Goal: Entertainment & Leisure: Consume media (video, audio)

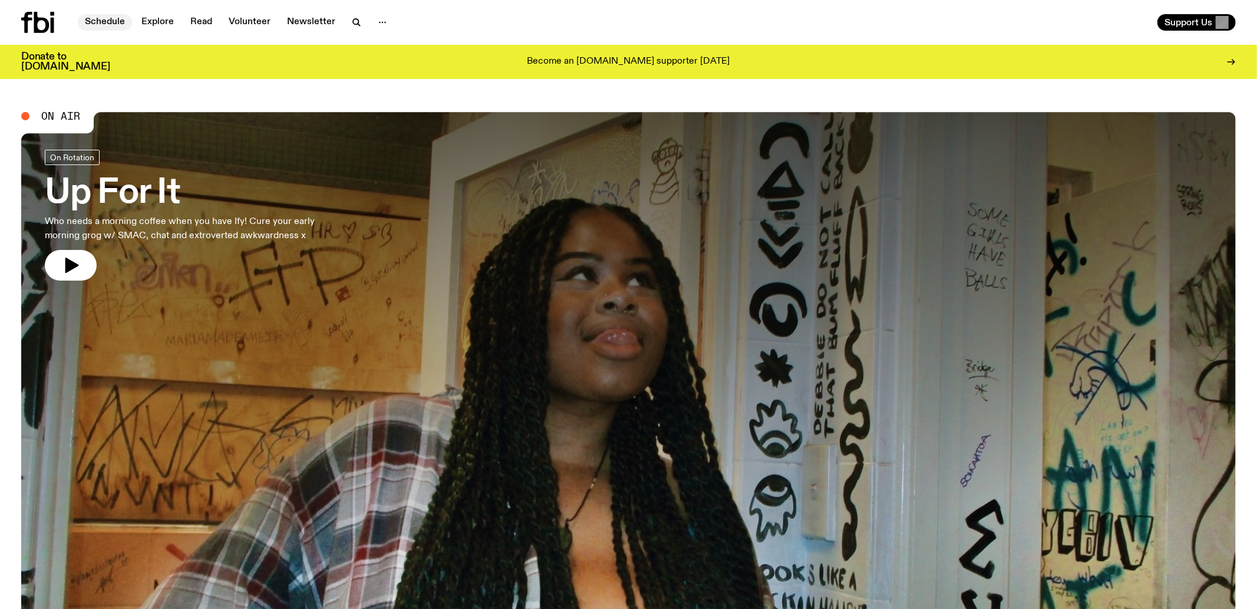
click at [114, 27] on link "Schedule" at bounding box center [105, 22] width 54 height 17
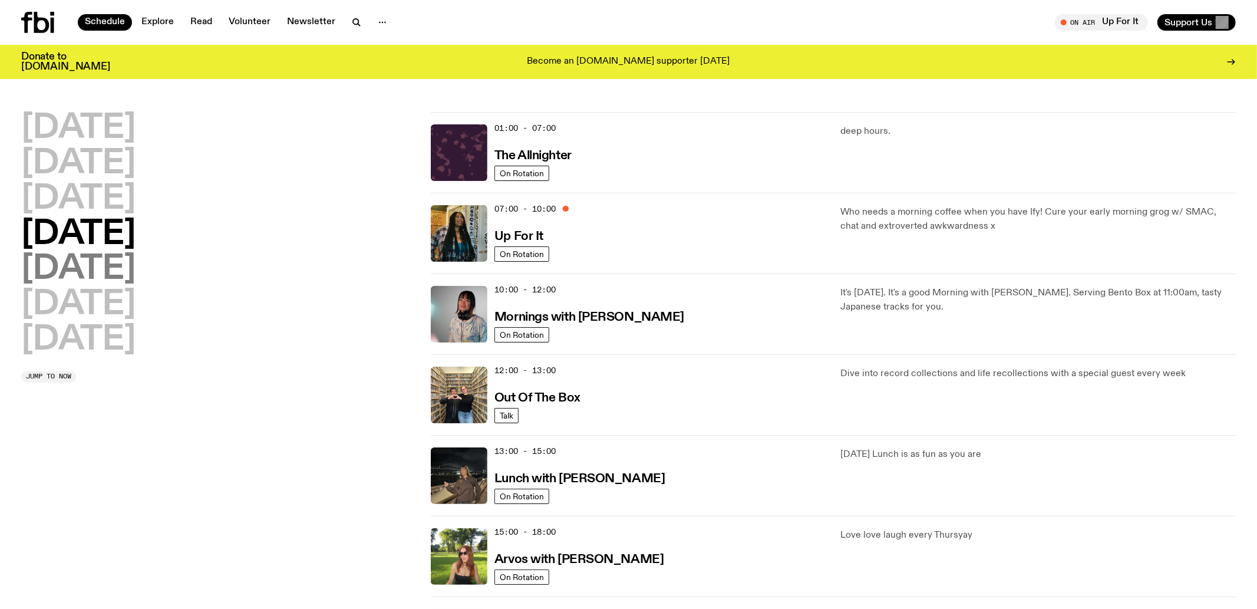
click at [81, 266] on h2 "[DATE]" at bounding box center [78, 269] width 114 height 33
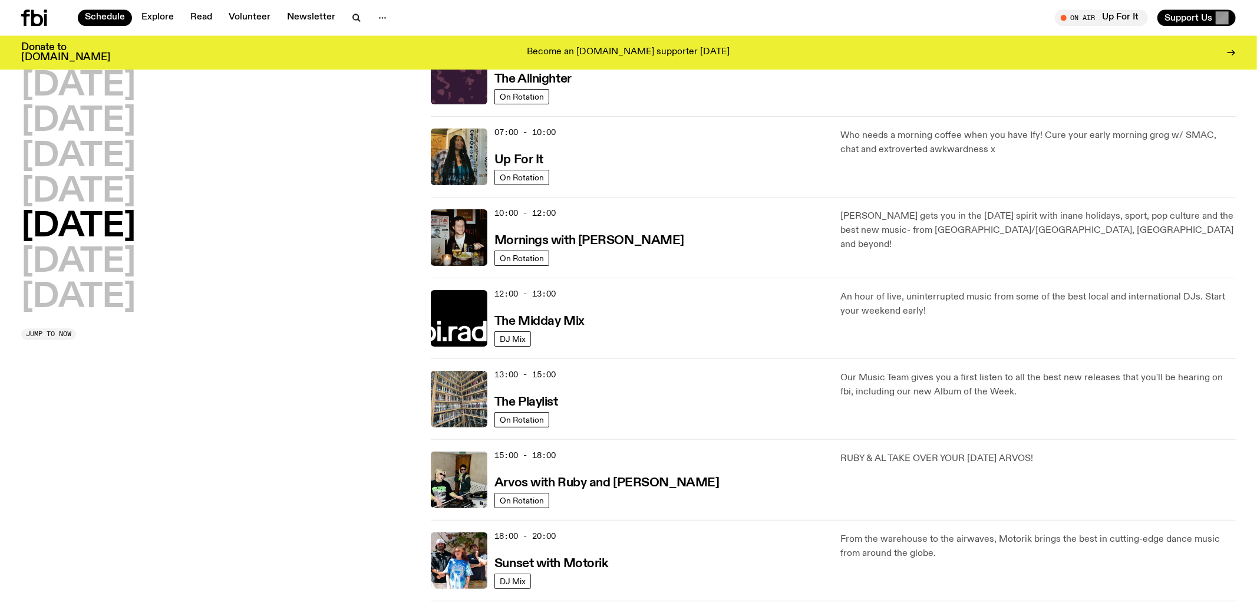
scroll to position [404, 0]
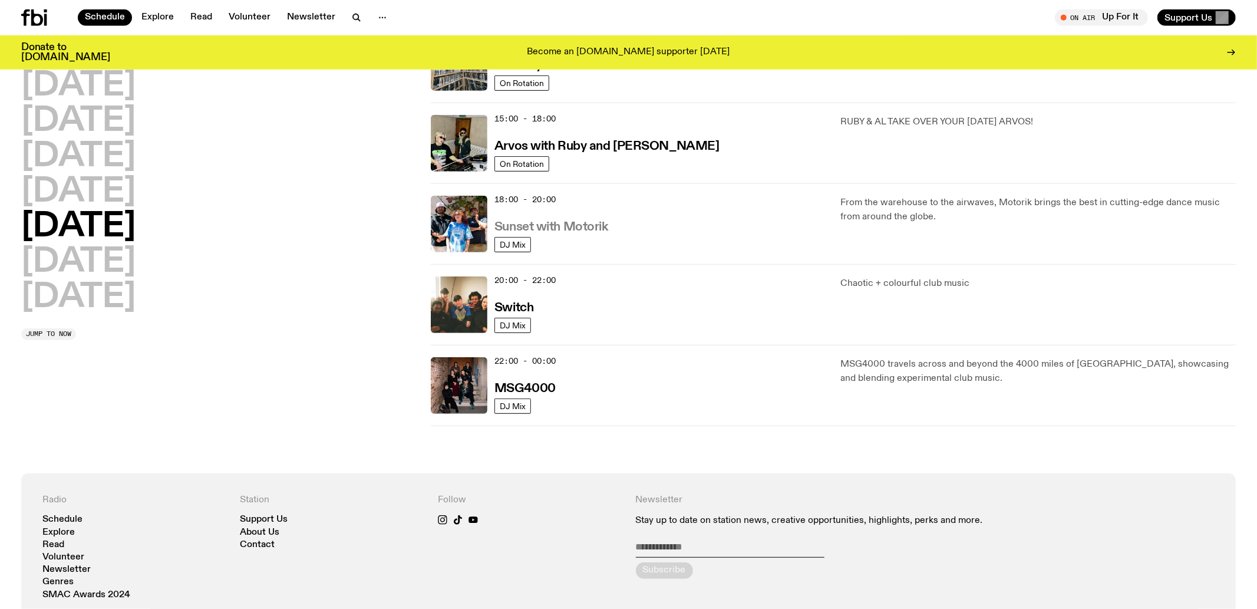
click at [529, 229] on h3 "Sunset with Motorik" at bounding box center [552, 227] width 114 height 12
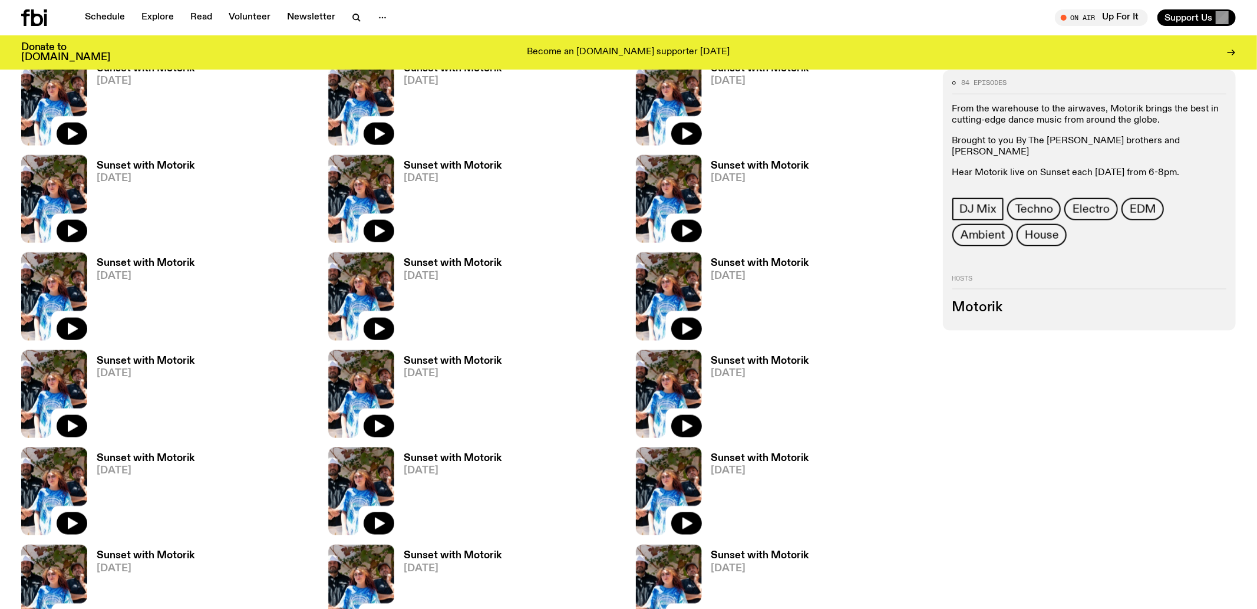
scroll to position [1542, 0]
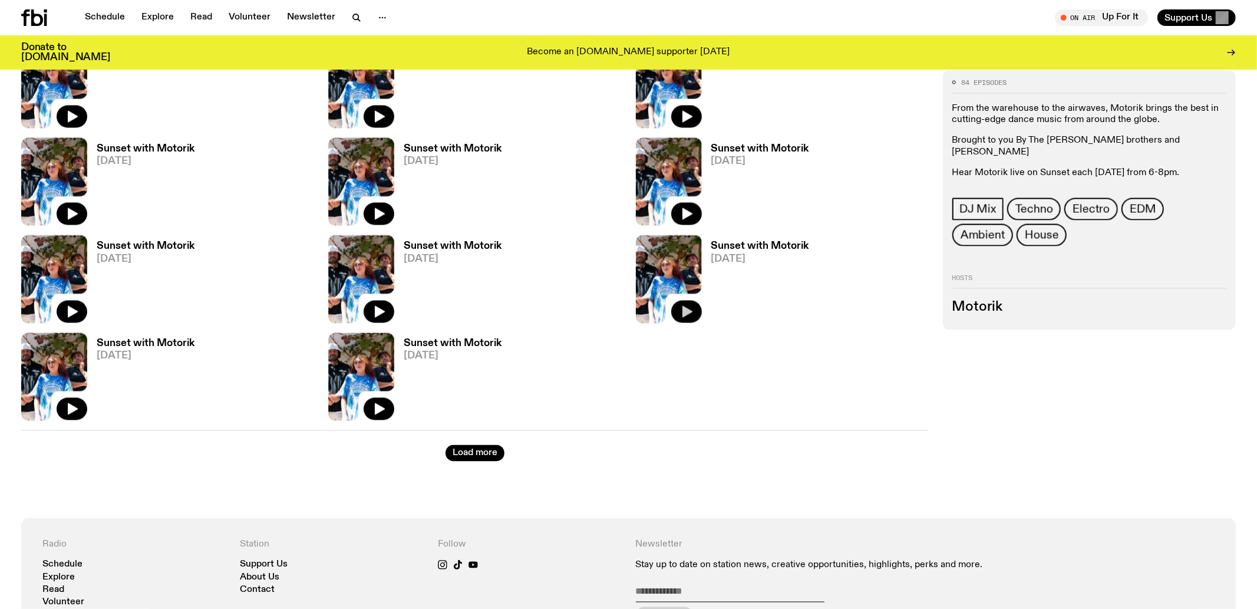
click at [687, 308] on icon "button" at bounding box center [688, 312] width 10 height 12
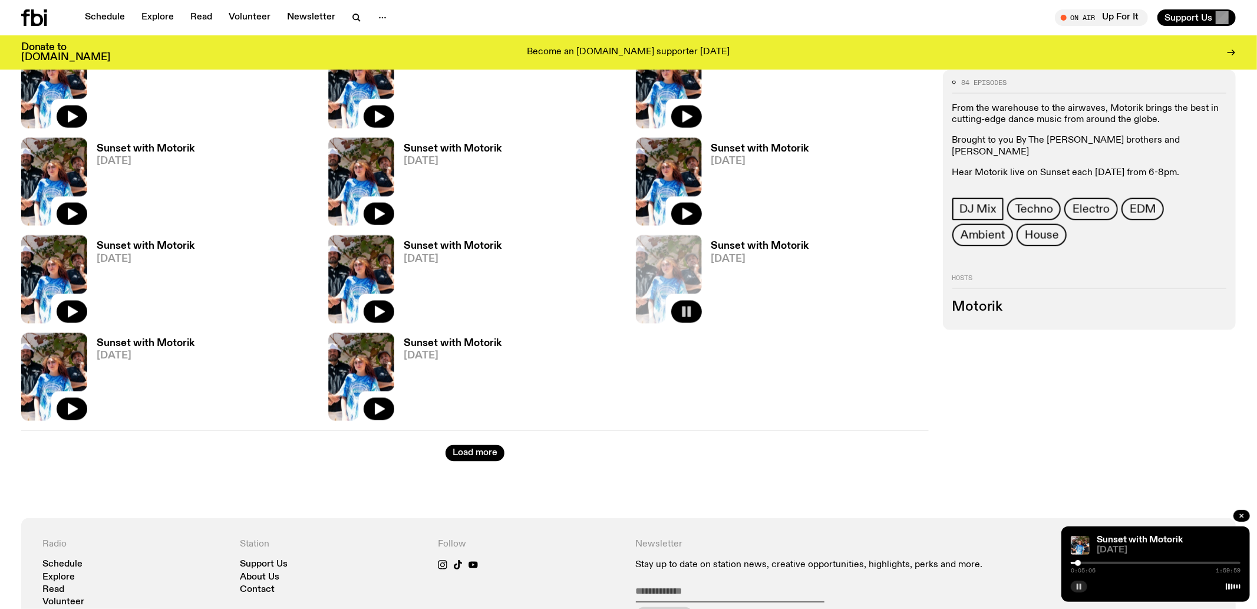
click at [1077, 585] on icon "button" at bounding box center [1079, 586] width 7 height 7
click at [1079, 582] on button "button" at bounding box center [1079, 587] width 17 height 12
click at [1078, 585] on rect "button" at bounding box center [1078, 587] width 2 height 6
click at [1079, 586] on icon "button" at bounding box center [1079, 587] width 5 height 6
